Goal: Transaction & Acquisition: Purchase product/service

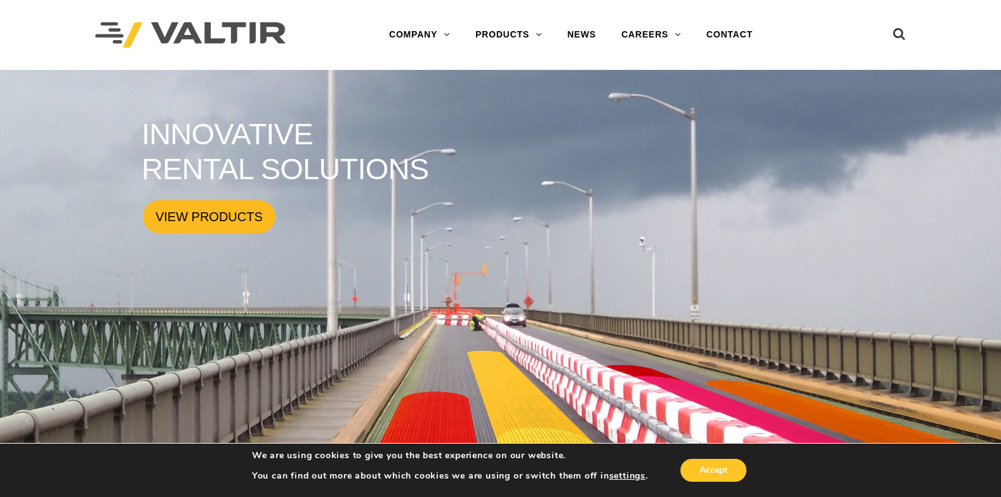
click at [171, 210] on link "VIEW PRODUCTS" at bounding box center [209, 216] width 133 height 33
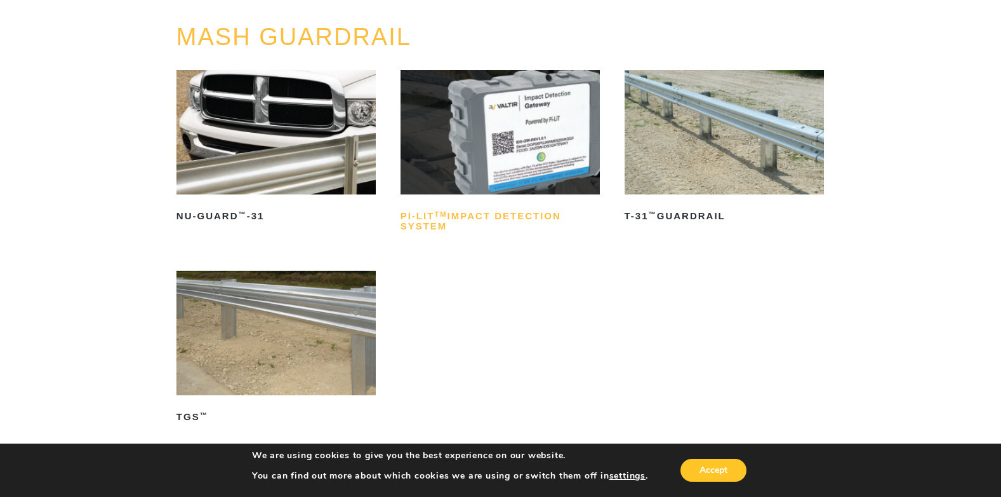
scroll to position [127, 0]
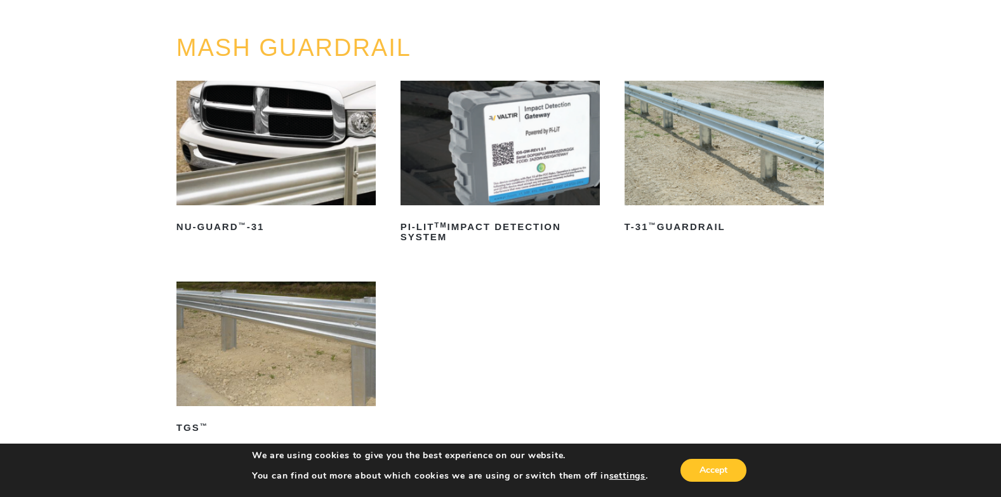
click at [254, 129] on img at bounding box center [276, 143] width 199 height 124
